Goal: Information Seeking & Learning: Learn about a topic

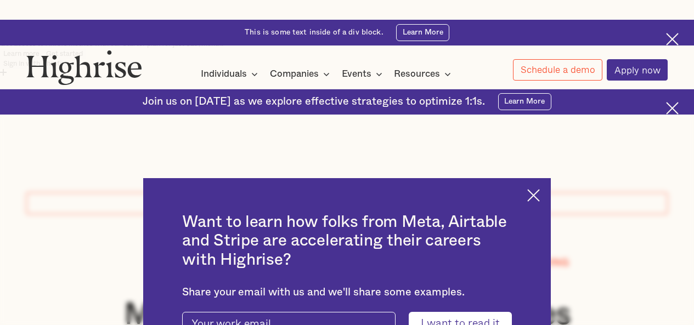
scroll to position [98, 0]
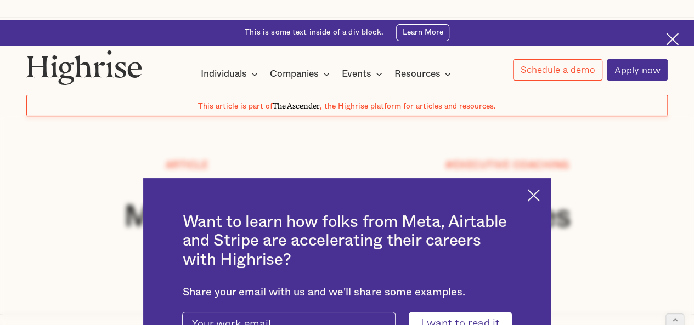
click at [540, 189] on img at bounding box center [533, 195] width 13 height 13
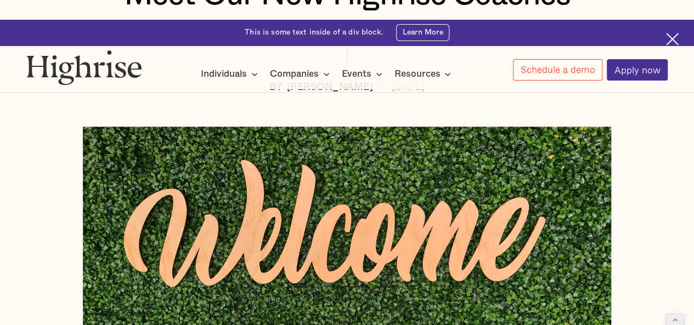
click at [373, 170] on img at bounding box center [347, 271] width 529 height 289
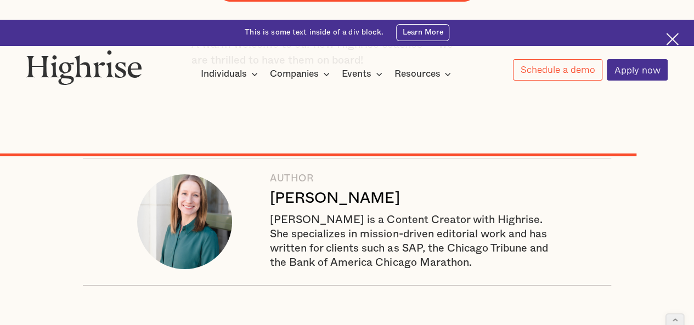
scroll to position [4119, 0]
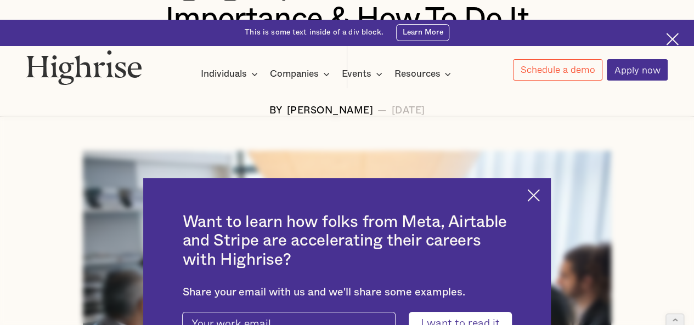
click at [540, 189] on img at bounding box center [533, 195] width 13 height 13
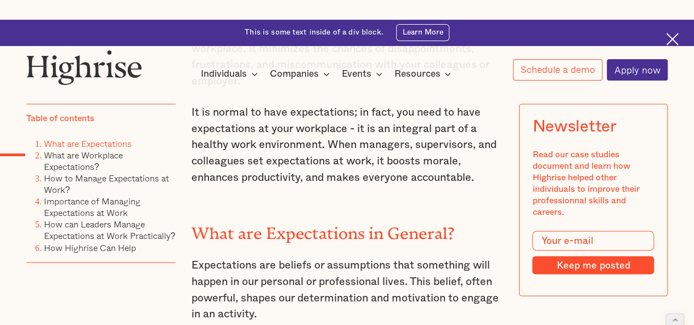
scroll to position [783, 0]
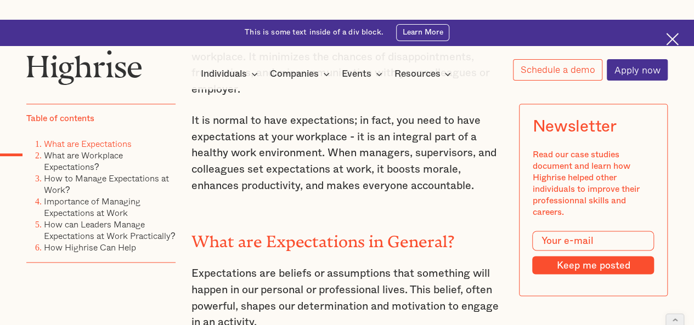
click at [221, 229] on h2 "What are Expectations in General?" at bounding box center [348, 238] width 312 height 19
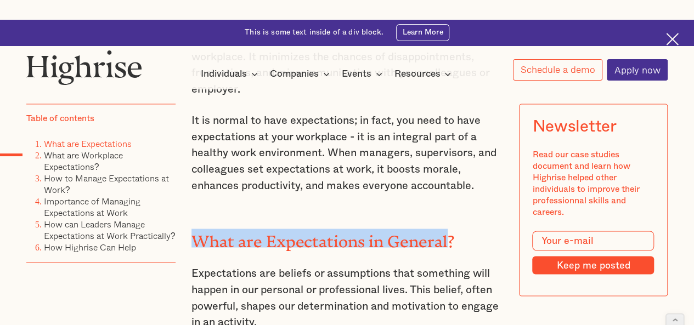
drag, startPoint x: 221, startPoint y: 179, endPoint x: 402, endPoint y: 166, distance: 181.1
click at [402, 229] on h2 "What are Expectations in General?" at bounding box center [348, 238] width 312 height 19
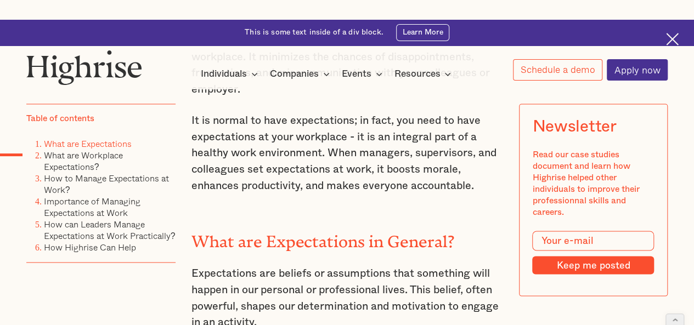
click at [402, 229] on h2 "What are Expectations in General?" at bounding box center [348, 238] width 312 height 19
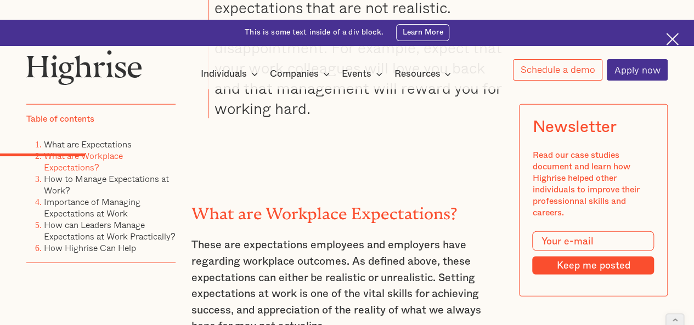
scroll to position [1370, 0]
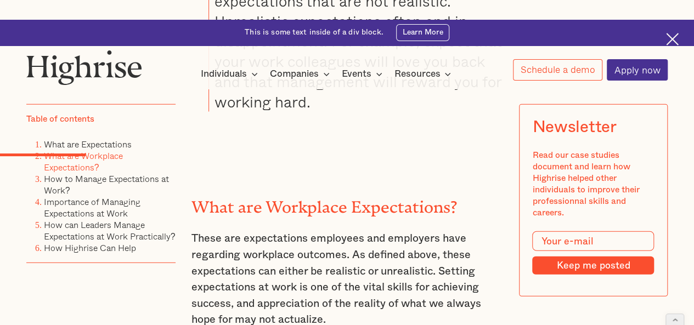
click at [208, 194] on h2 "What are Workplace Expectations?" at bounding box center [348, 203] width 312 height 19
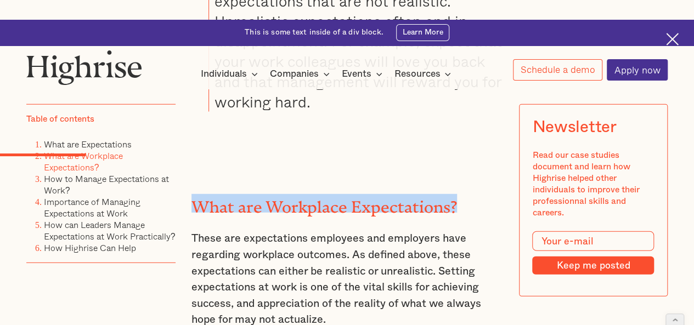
drag, startPoint x: 208, startPoint y: 145, endPoint x: 445, endPoint y: 131, distance: 237.6
click at [445, 160] on div "What are Workplace Expectations? These are expectations employees and employers…" at bounding box center [348, 292] width 312 height 264
copy h2 "What are Workplace Expectations?"
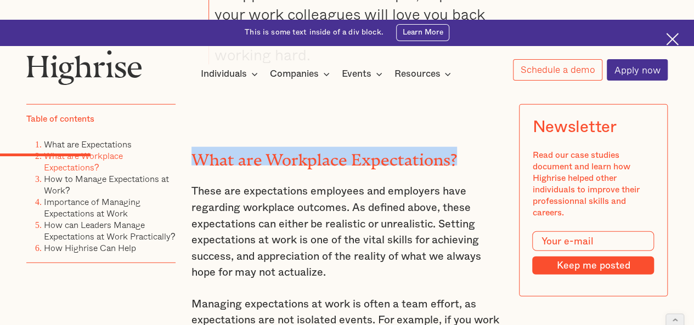
scroll to position [1418, 0]
click at [293, 147] on h2 "What are Workplace Expectations?" at bounding box center [348, 156] width 312 height 19
drag, startPoint x: 293, startPoint y: 97, endPoint x: 379, endPoint y: 102, distance: 86.3
click at [379, 147] on h2 "What are Workplace Expectations?" at bounding box center [348, 156] width 312 height 19
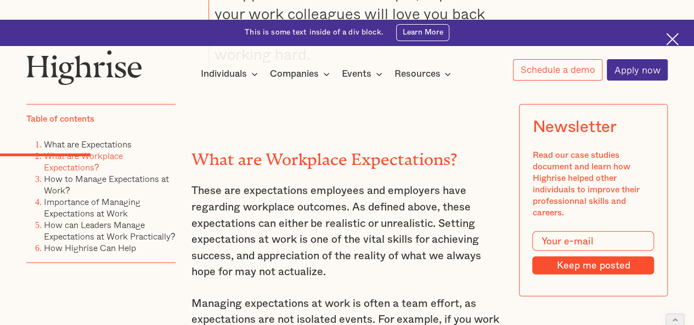
click at [222, 147] on h2 "What are Workplace Expectations?" at bounding box center [348, 156] width 312 height 19
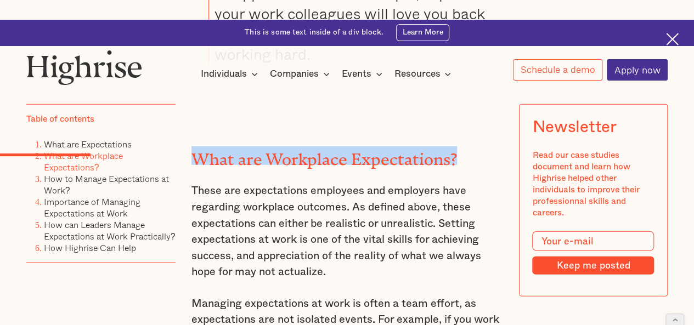
drag, startPoint x: 222, startPoint y: 102, endPoint x: 445, endPoint y: 102, distance: 222.9
click at [445, 147] on h2 "What are Workplace Expectations?" at bounding box center [348, 156] width 312 height 19
copy h2 "What are Workplace Expectations?"
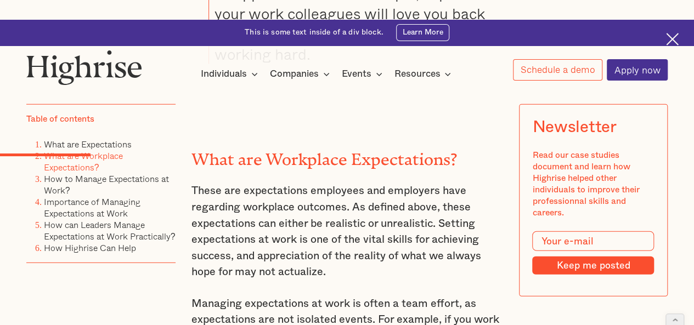
click at [211, 183] on p "These are expectations employees and employers have regarding workplace outcome…" at bounding box center [348, 232] width 312 height 98
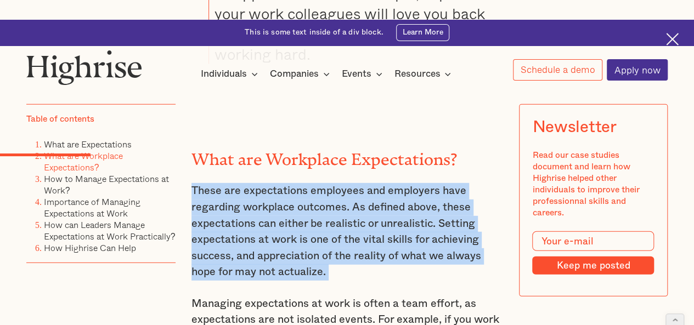
drag, startPoint x: 211, startPoint y: 133, endPoint x: 435, endPoint y: 210, distance: 236.2
click at [435, 210] on p "These are expectations employees and employers have regarding workplace outcome…" at bounding box center [348, 232] width 312 height 98
copy p "These are expectations employees and employers have regarding workplace outcome…"
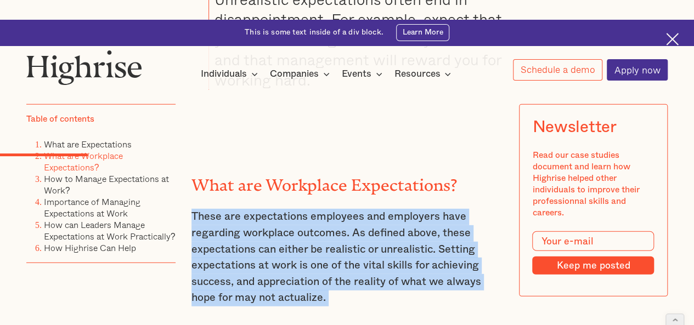
scroll to position [1391, 0]
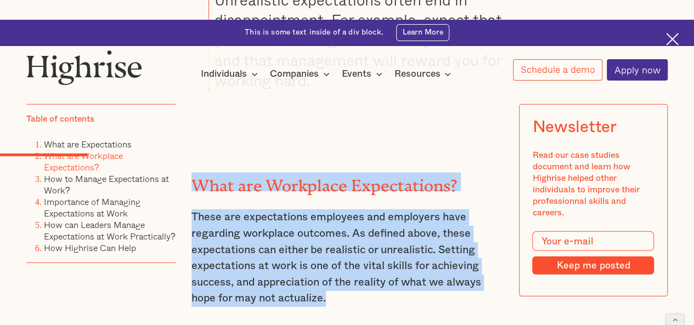
drag, startPoint x: 192, startPoint y: 119, endPoint x: 332, endPoint y: 237, distance: 183.1
click at [332, 237] on div "What are Workplace Expectations? These are expectations employees and employers…" at bounding box center [348, 270] width 312 height 264
copy div "What are Workplace Expectations? These are expectations employees and employers…"
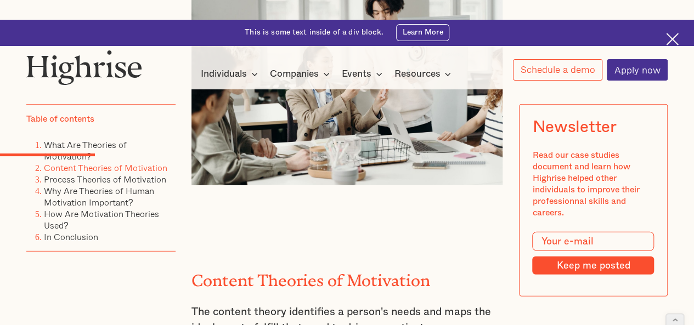
scroll to position [1445, 0]
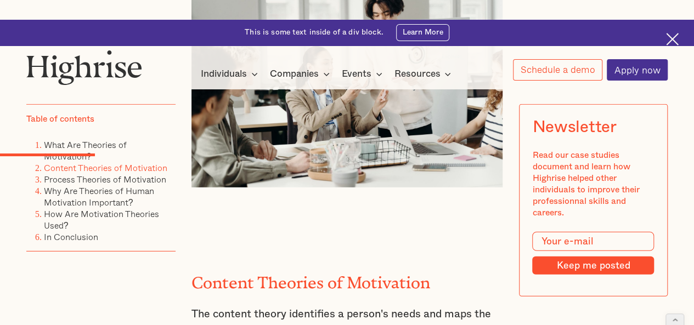
click at [230, 270] on h2 "Content Theories of Motivation" at bounding box center [348, 279] width 312 height 19
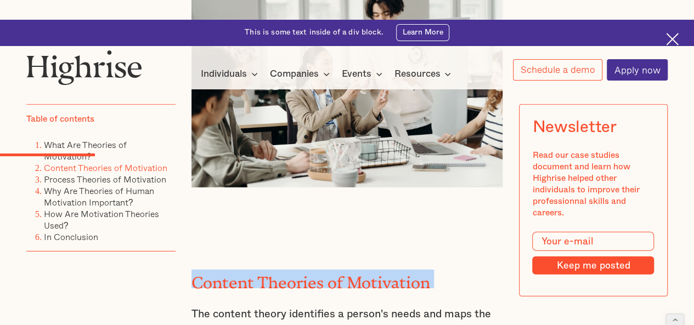
click at [230, 270] on h2 "Content Theories of Motivation" at bounding box center [348, 279] width 312 height 19
copy h2 "Content Theories of Motivation"
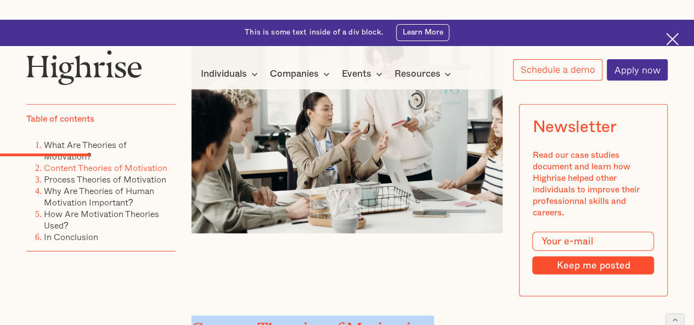
scroll to position [1395, 0]
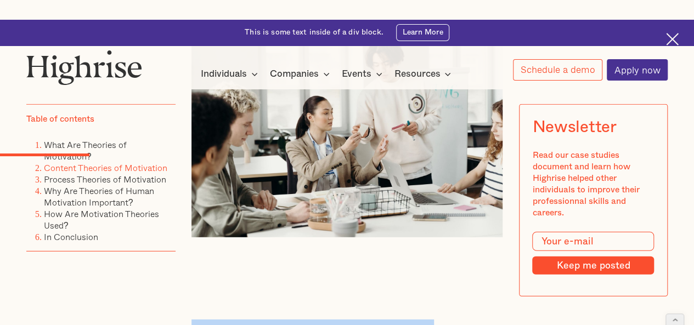
copy h2 "Content Theories of Motivation"
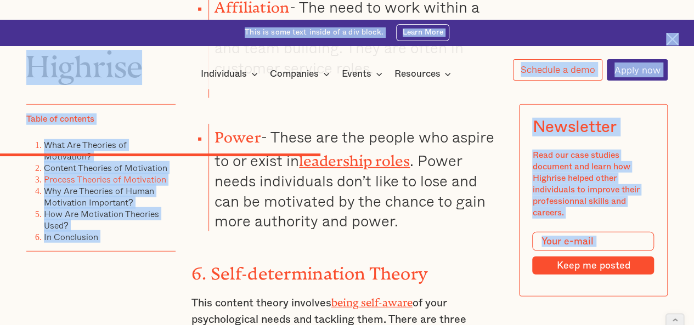
scroll to position [3606, 0]
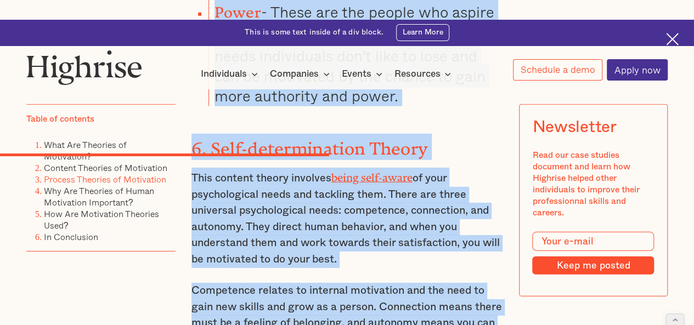
drag, startPoint x: 205, startPoint y: 114, endPoint x: 491, endPoint y: 212, distance: 301.9
copy div "LoRemips'd Sitametc ad Elitseddoe T & I Utl Etdolo M ali Enimad M venia qu n ex…"
click at [325, 283] on p "Competence relates to internal motivation and the need to gain new skills and g…" at bounding box center [348, 315] width 312 height 65
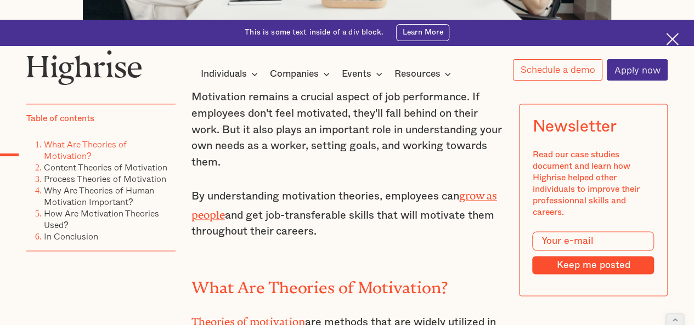
scroll to position [626, 0]
